Goal: Information Seeking & Learning: Learn about a topic

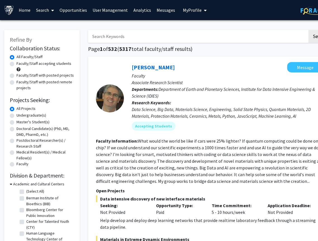
click at [96, 38] on input "Search Keywords" at bounding box center [198, 36] width 220 height 13
type input "mechanical engineering aerospace"
click at [309, 30] on button "Search" at bounding box center [320, 36] width 23 height 13
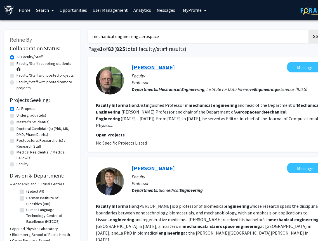
click at [156, 67] on link "[PERSON_NAME]" at bounding box center [153, 67] width 43 height 7
click at [158, 68] on link "[PERSON_NAME]" at bounding box center [153, 67] width 43 height 7
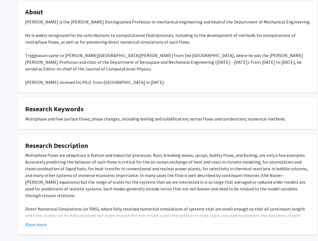
scroll to position [113, 0]
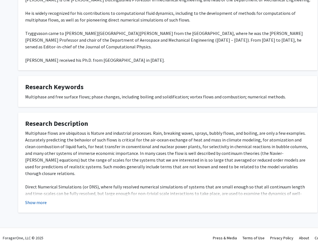
click at [39, 199] on button "Show more" at bounding box center [36, 202] width 22 height 7
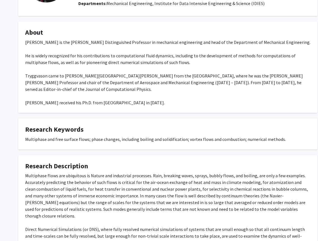
scroll to position [67, 0]
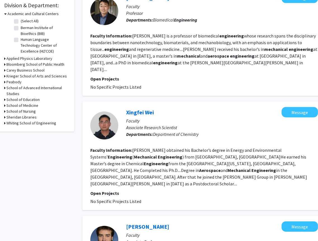
scroll to position [163, 6]
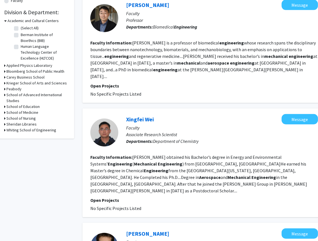
drag, startPoint x: 140, startPoint y: 69, endPoint x: 243, endPoint y: 0, distance: 124.5
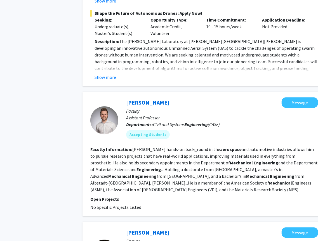
scroll to position [687, 6]
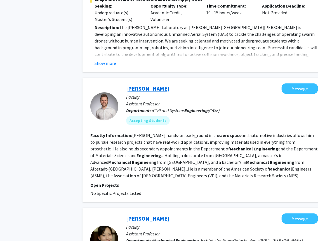
click at [145, 85] on link "Jochen Mueller" at bounding box center [147, 88] width 43 height 7
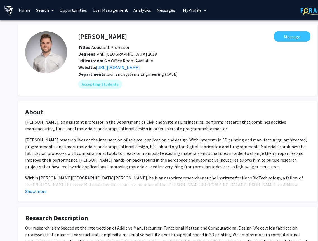
drag, startPoint x: 126, startPoint y: 69, endPoint x: 164, endPoint y: 1, distance: 77.8
click at [0, 0] on div "Skip navigation Home Search Opportunities User Management Analytics Messages My…" at bounding box center [168, 171] width 336 height 343
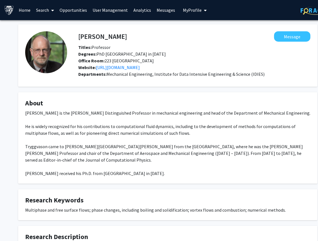
drag, startPoint x: 129, startPoint y: 69, endPoint x: 247, endPoint y: 3, distance: 135.4
click at [0, 0] on div "Skip navigation Home Search Opportunities User Management Analytics Messages My…" at bounding box center [168, 180] width 336 height 361
